Goal: Task Accomplishment & Management: Manage account settings

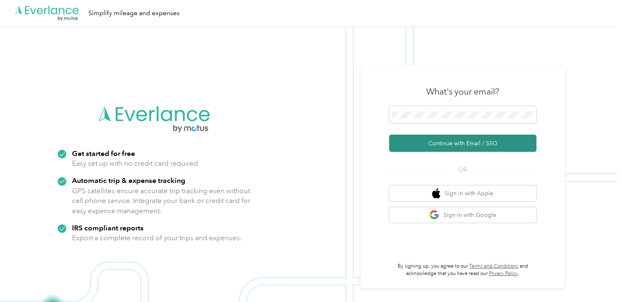
click at [445, 151] on button "Continue with Email / SSO" at bounding box center [462, 143] width 147 height 17
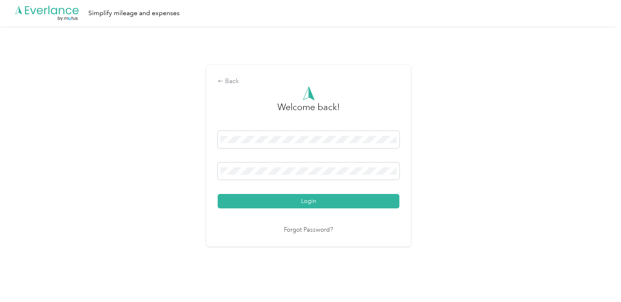
click at [317, 229] on link "Forgot Password?" at bounding box center [308, 229] width 49 height 9
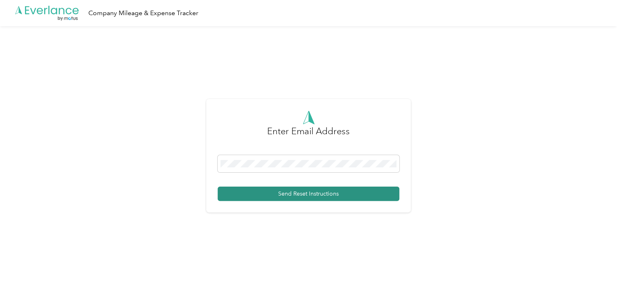
click at [293, 195] on button "Send Reset Instructions" at bounding box center [309, 194] width 182 height 14
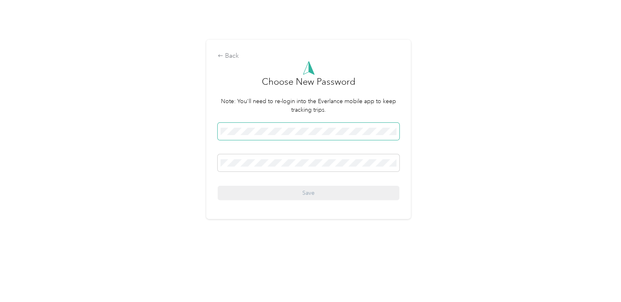
click at [259, 135] on span at bounding box center [309, 131] width 182 height 17
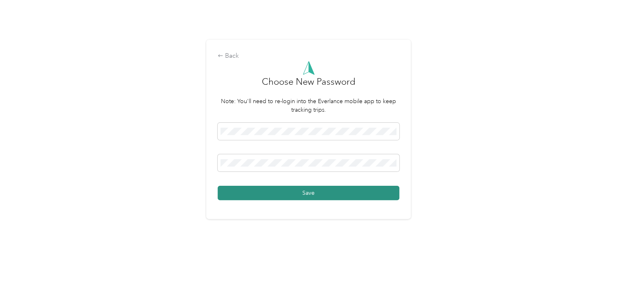
click at [235, 189] on button "Save" at bounding box center [309, 193] width 182 height 14
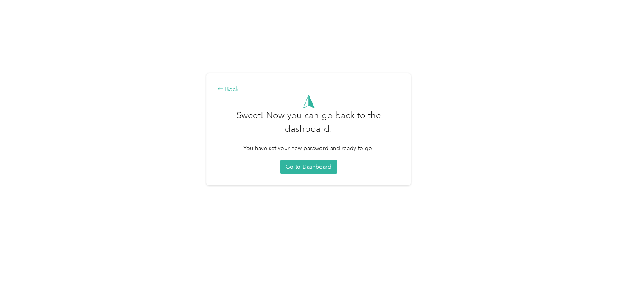
click at [231, 92] on div "Back" at bounding box center [309, 90] width 182 height 10
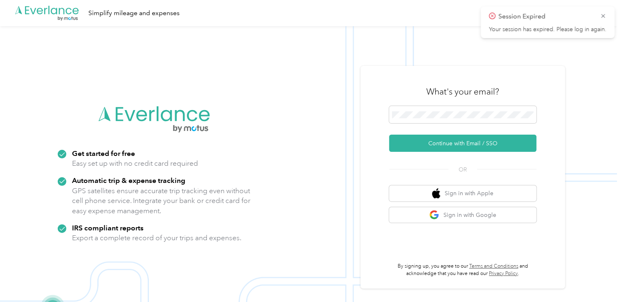
click at [461, 124] on div at bounding box center [462, 116] width 147 height 20
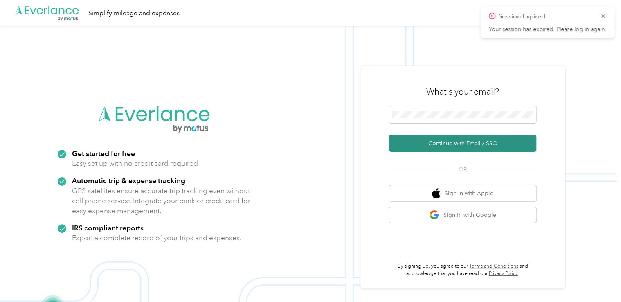
click at [455, 141] on button "Continue with Email / SSO" at bounding box center [462, 143] width 147 height 17
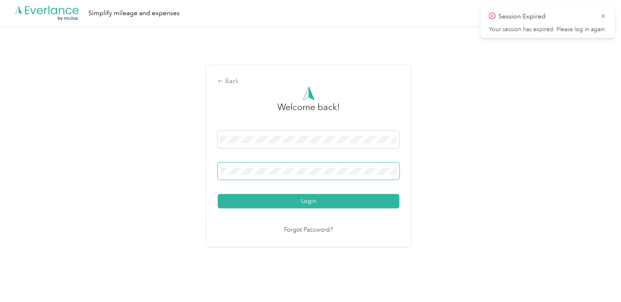
click at [218, 194] on button "Login" at bounding box center [309, 201] width 182 height 14
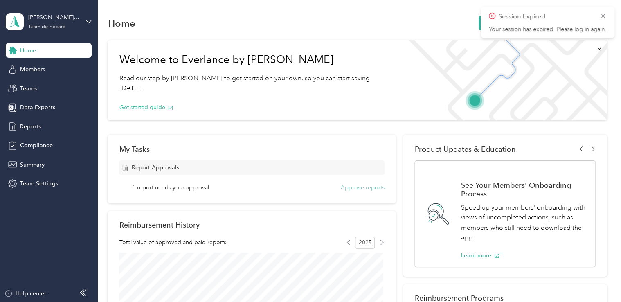
click at [366, 191] on button "Approve reports" at bounding box center [363, 187] width 44 height 9
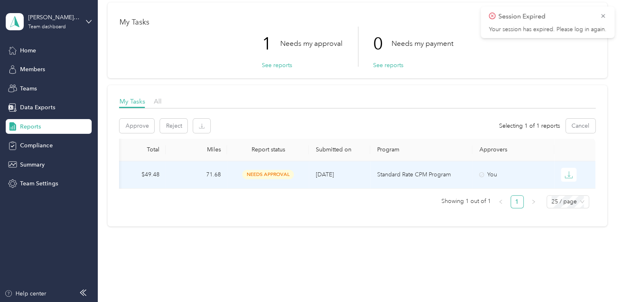
scroll to position [34, 0]
click at [277, 172] on span "needs approval" at bounding box center [268, 173] width 52 height 9
click at [137, 122] on button "Approve" at bounding box center [136, 125] width 35 height 14
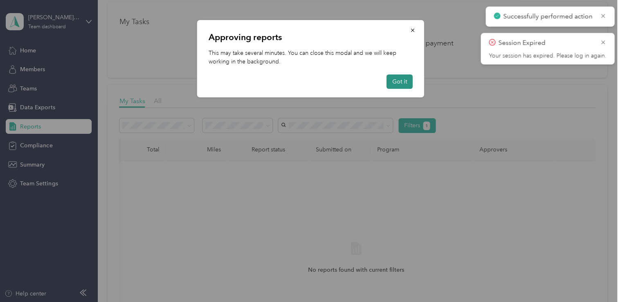
click at [398, 80] on button "Got it" at bounding box center [400, 81] width 26 height 14
